Goal: Information Seeking & Learning: Learn about a topic

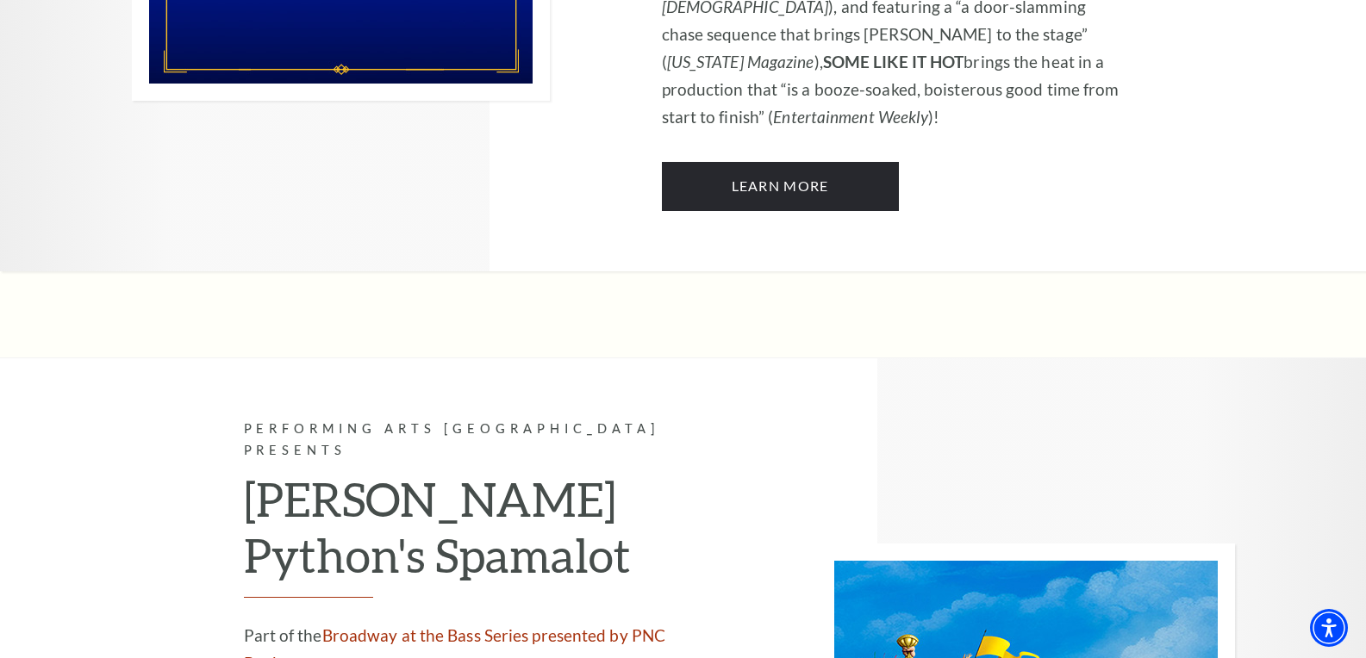
scroll to position [8791, 0]
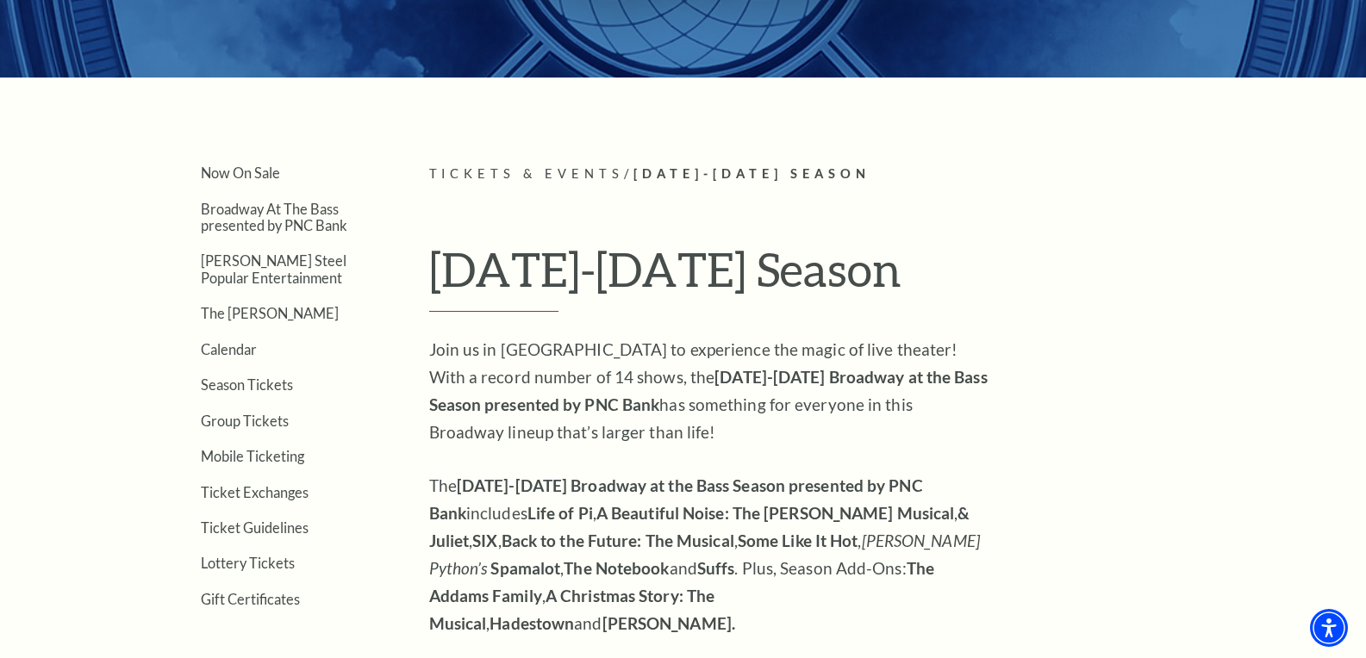
scroll to position [0, 0]
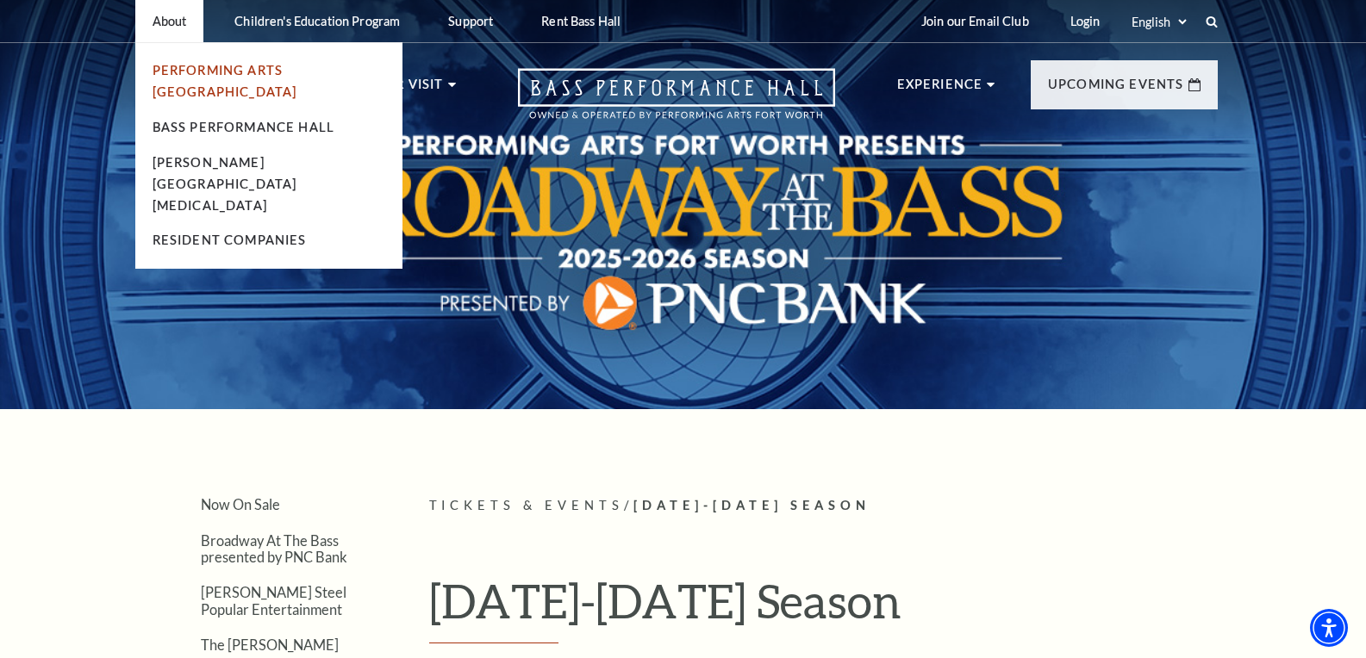
click at [271, 65] on link "Performing Arts [GEOGRAPHIC_DATA]" at bounding box center [225, 81] width 145 height 36
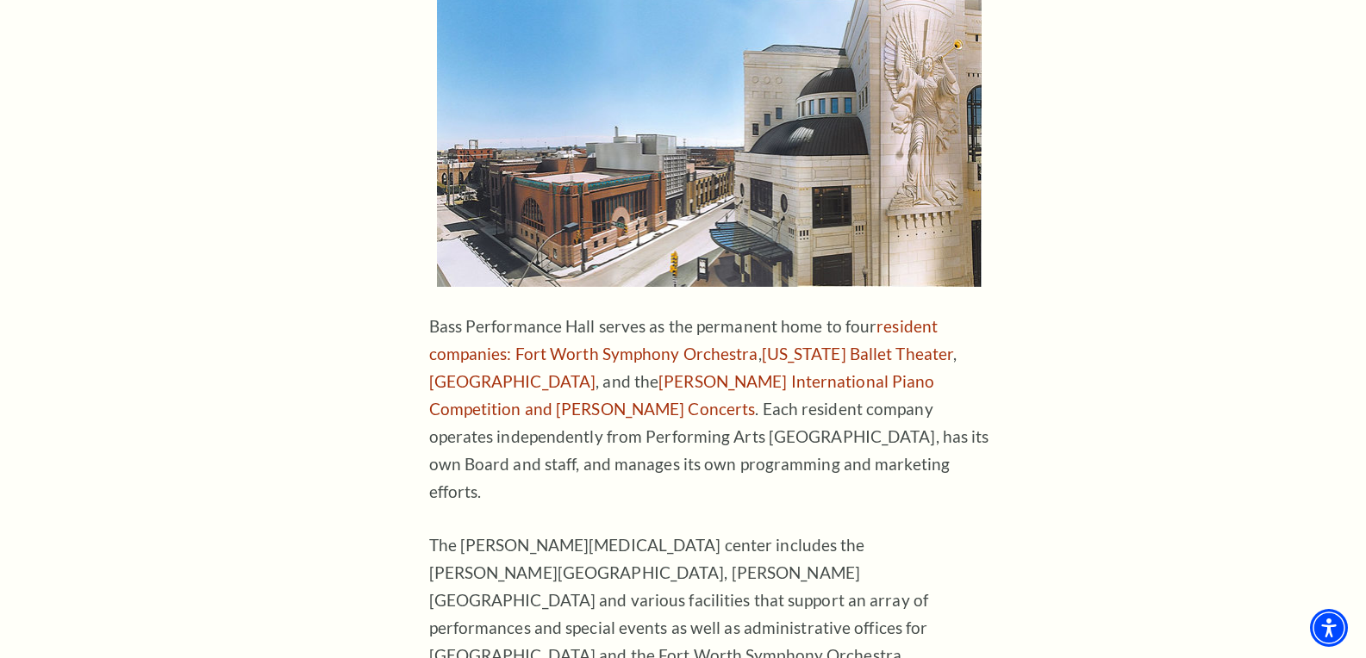
scroll to position [172, 0]
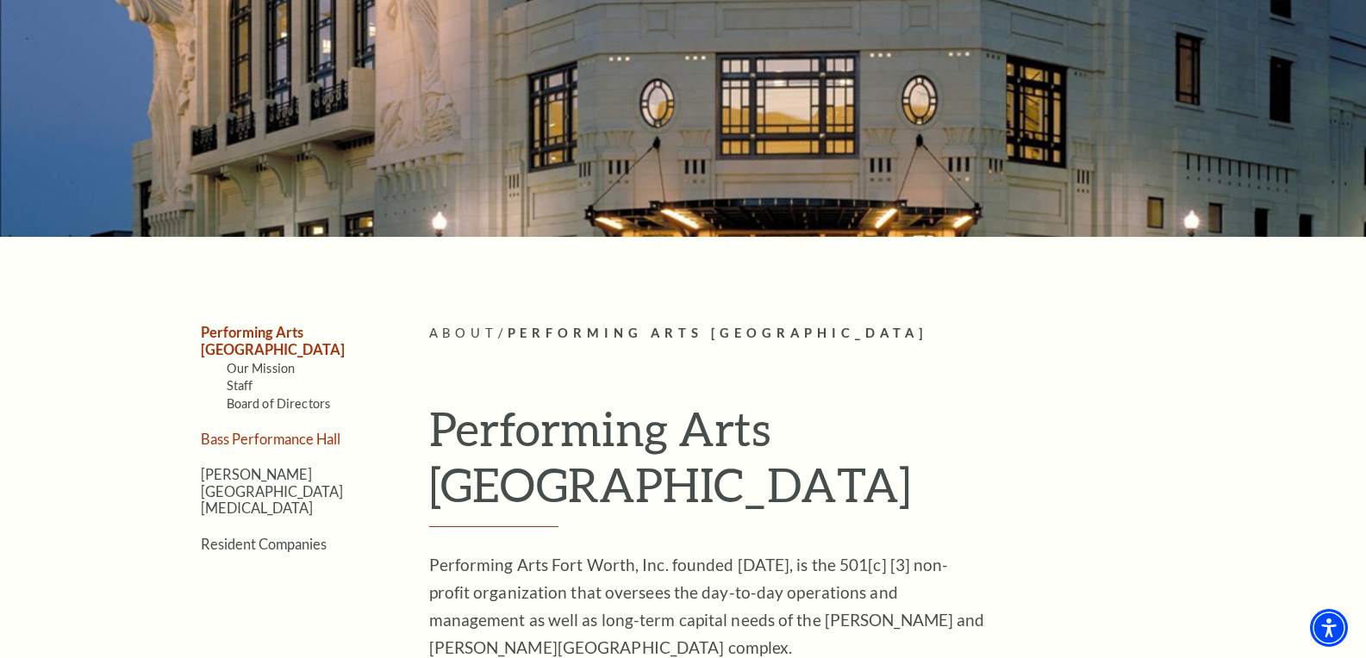
click at [275, 431] on link "Bass Performance Hall" at bounding box center [271, 439] width 140 height 16
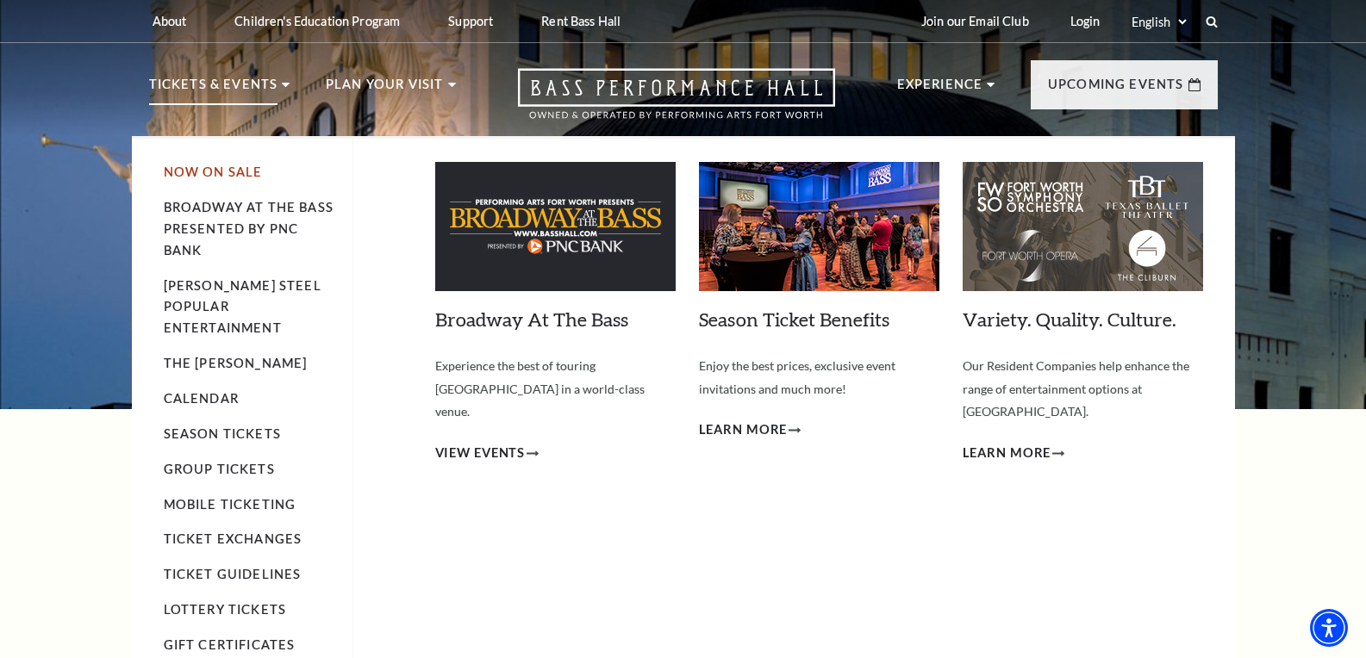
click at [191, 170] on link "Now On Sale" at bounding box center [213, 172] width 99 height 15
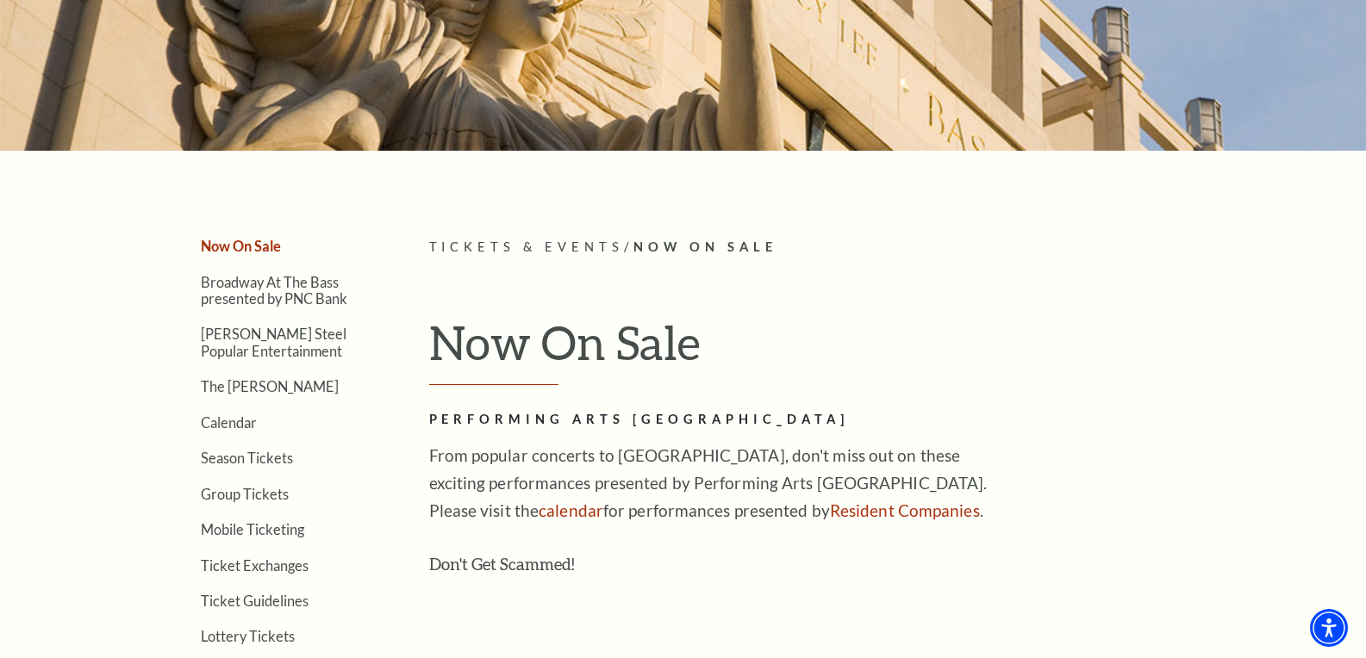
scroll to position [345, 0]
